Goal: Information Seeking & Learning: Learn about a topic

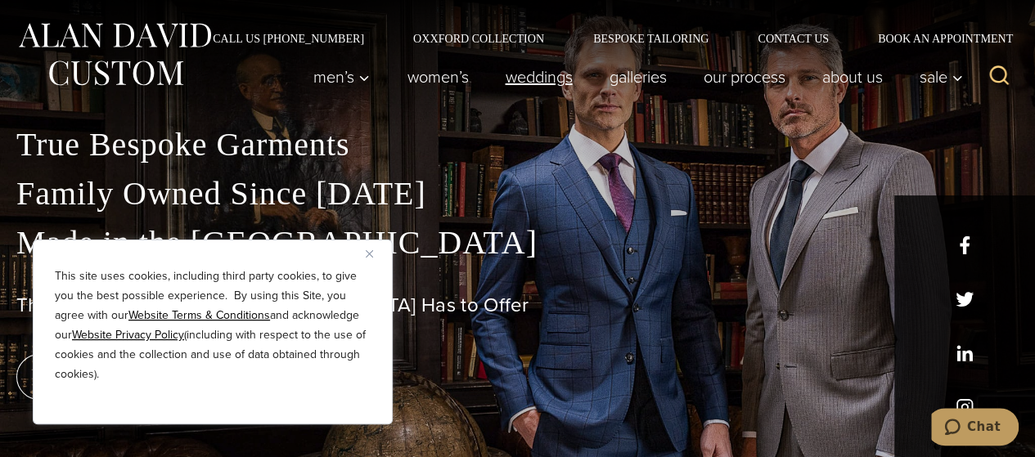
click at [513, 78] on link "weddings" at bounding box center [539, 77] width 104 height 33
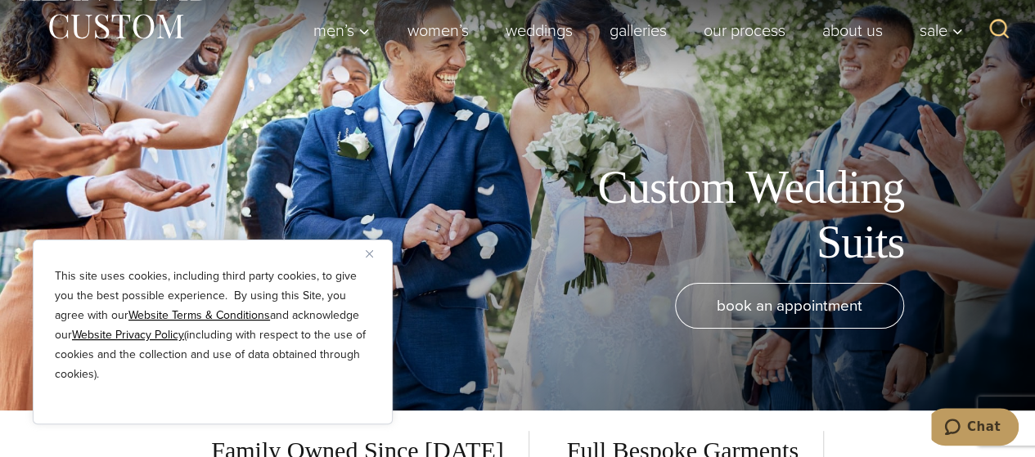
scroll to position [164, 0]
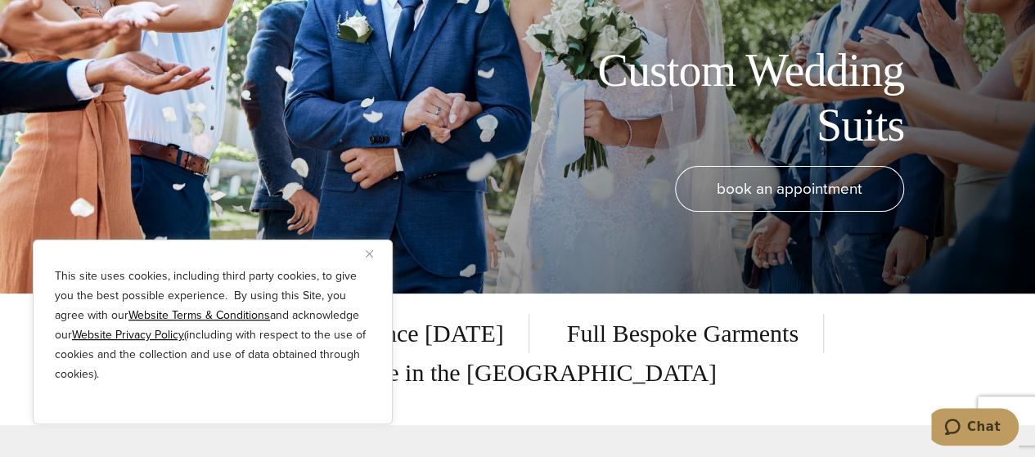
click at [367, 253] on img "Close" at bounding box center [369, 253] width 7 height 7
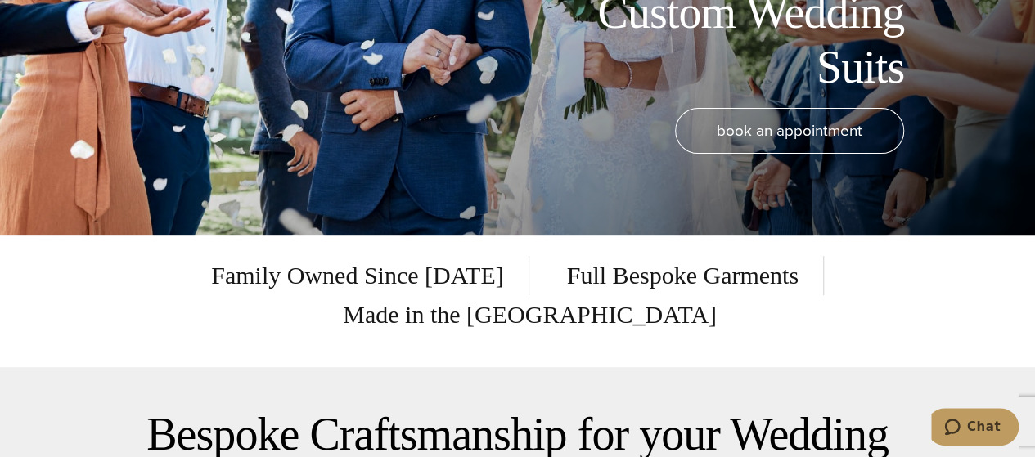
scroll to position [245, 0]
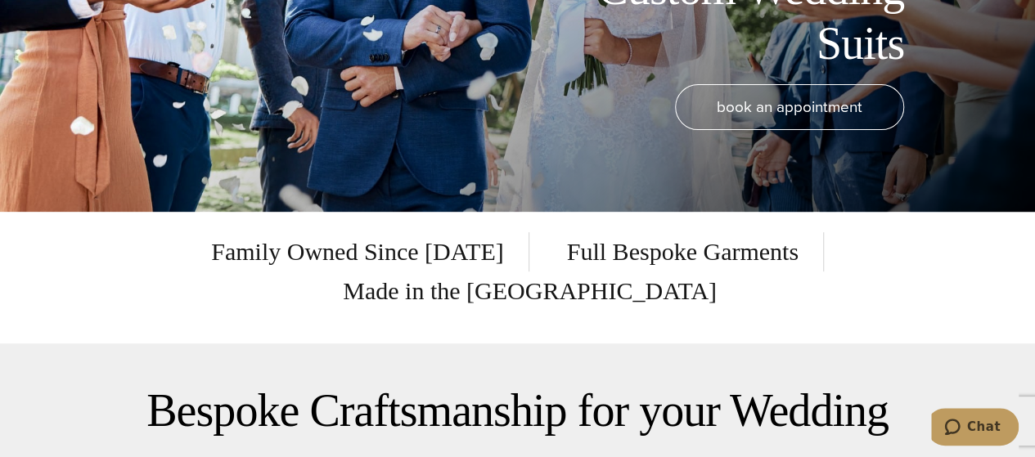
click at [543, 260] on span "Full Bespoke Garments" at bounding box center [683, 251] width 281 height 39
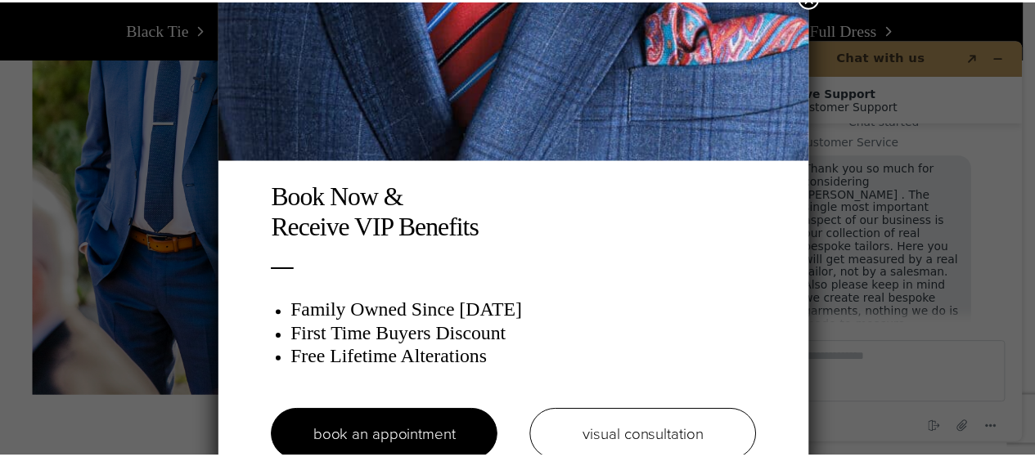
scroll to position [0, 0]
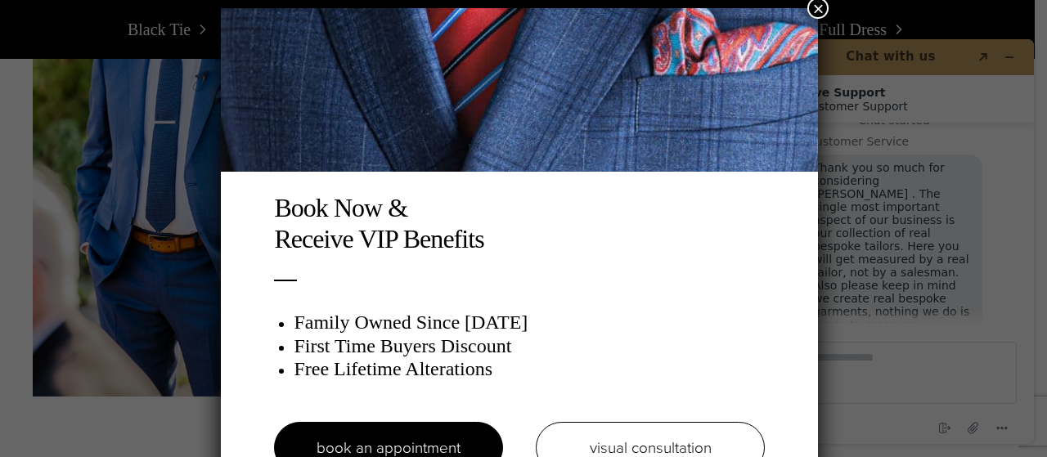
click at [825, 9] on button "×" at bounding box center [818, 8] width 21 height 21
